Goal: Information Seeking & Learning: Learn about a topic

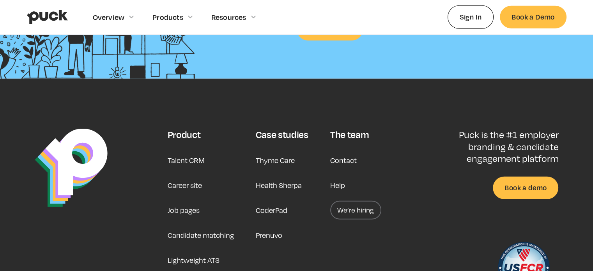
scroll to position [1987, 0]
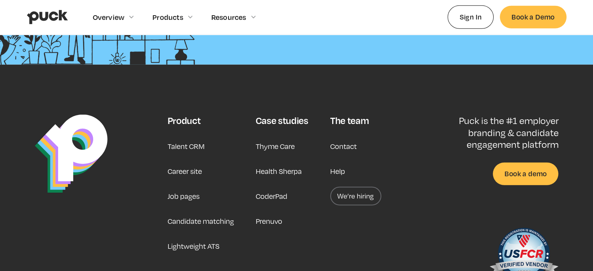
click at [356, 196] on link "We’re hiring" at bounding box center [355, 196] width 51 height 19
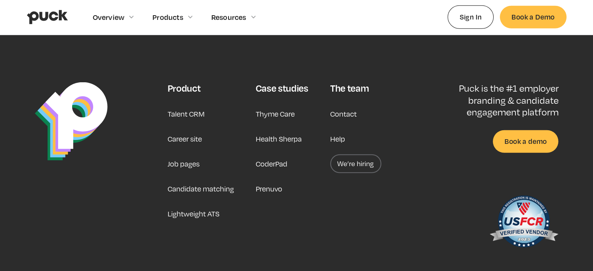
scroll to position [2054, 0]
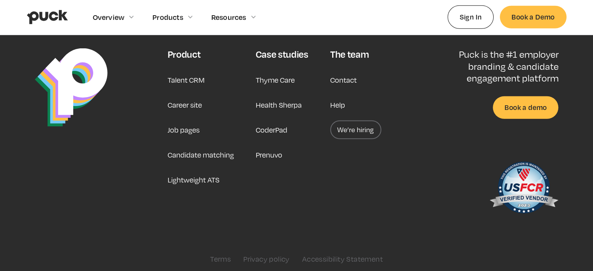
click at [529, 187] on img at bounding box center [523, 189] width 69 height 62
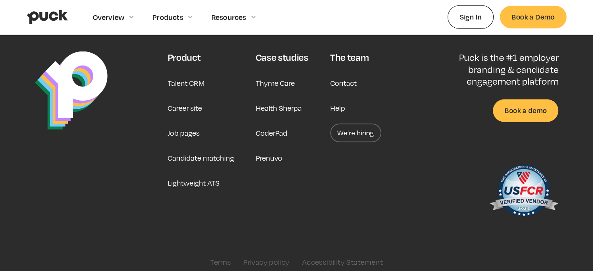
click at [443, 206] on div "Puck is the #1 employer branding & candidate engagement platform Book a demo" at bounding box center [495, 136] width 125 height 171
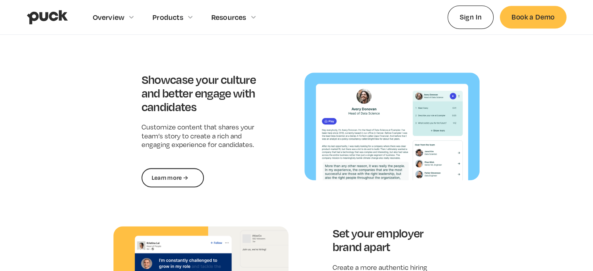
scroll to position [862, 0]
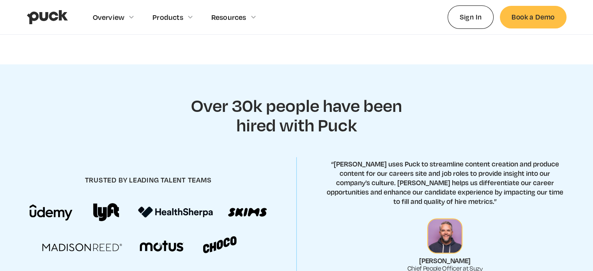
scroll to position [249, 0]
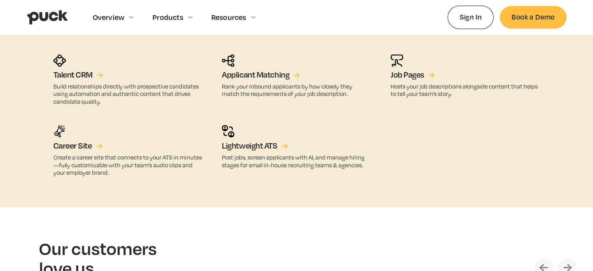
scroll to position [1412, 0]
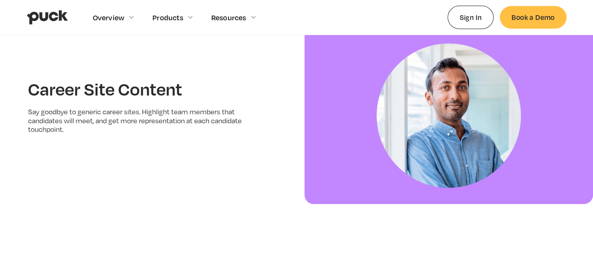
scroll to position [1481, 0]
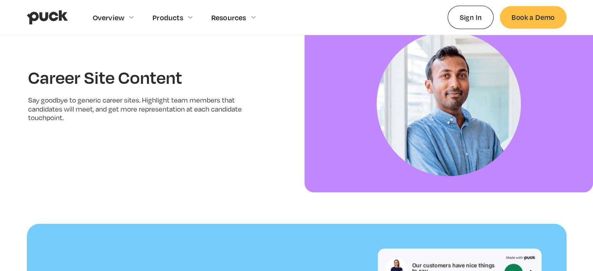
click at [431, 109] on img at bounding box center [448, 103] width 288 height 177
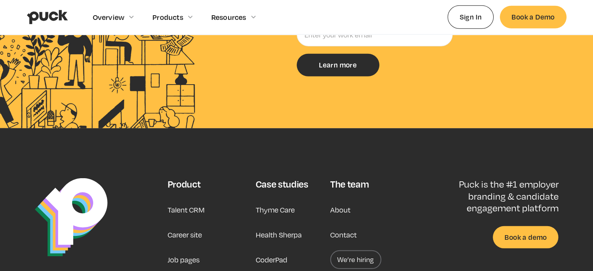
scroll to position [2180, 0]
